Goal: Navigation & Orientation: Go to known website

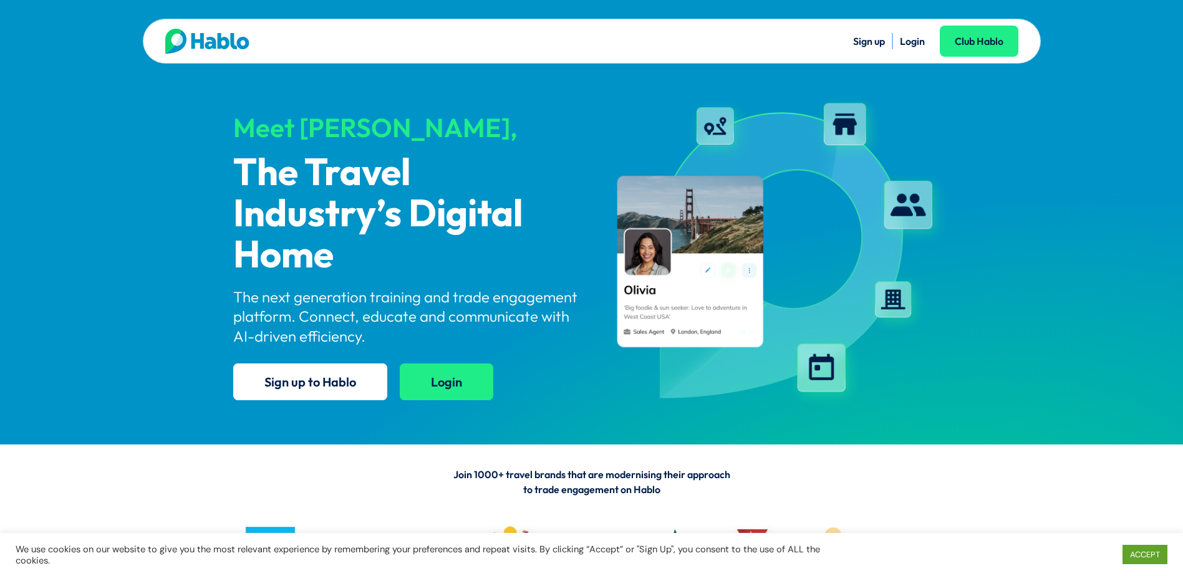
click at [457, 383] on link "Login" at bounding box center [447, 381] width 94 height 37
click at [431, 393] on link "Login" at bounding box center [447, 381] width 94 height 37
click at [430, 390] on link "Login" at bounding box center [447, 381] width 94 height 37
